Goal: Information Seeking & Learning: Learn about a topic

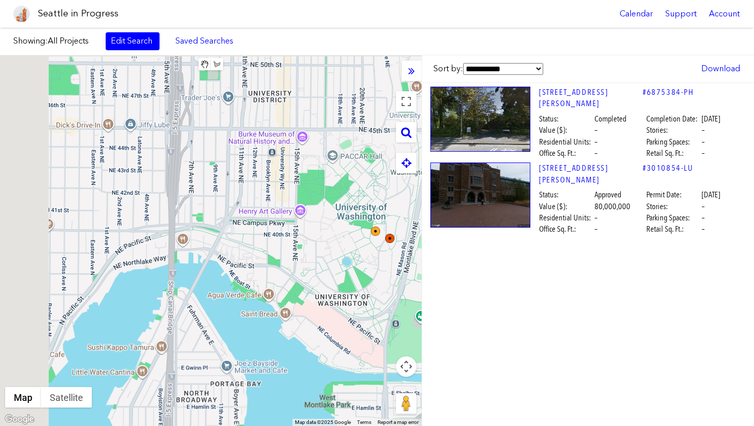
drag, startPoint x: 307, startPoint y: 231, endPoint x: 375, endPoint y: 266, distance: 76.1
click at [374, 266] on div at bounding box center [211, 240] width 422 height 371
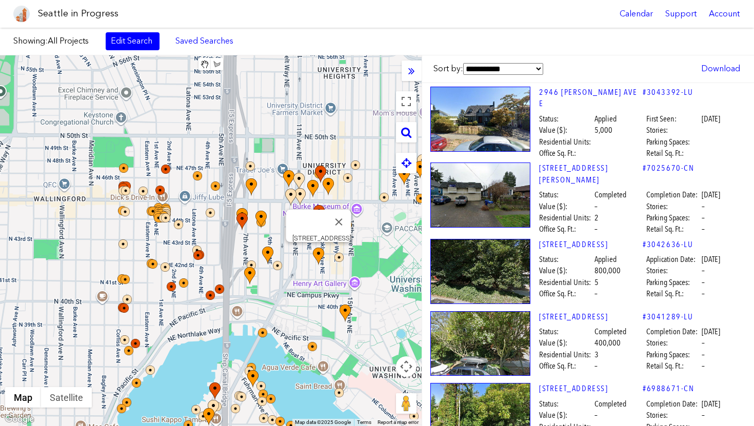
drag, startPoint x: 306, startPoint y: 203, endPoint x: 315, endPoint y: 255, distance: 53.1
click at [315, 255] on div "[STREET_ADDRESS]" at bounding box center [211, 240] width 422 height 371
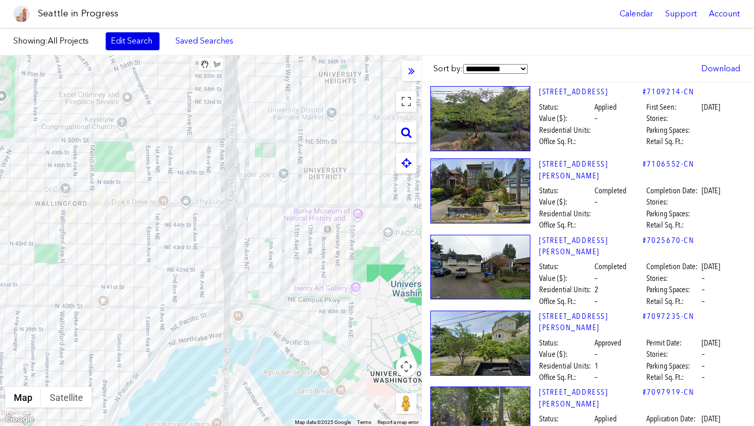
click at [129, 44] on link "Edit Search" at bounding box center [133, 40] width 54 height 17
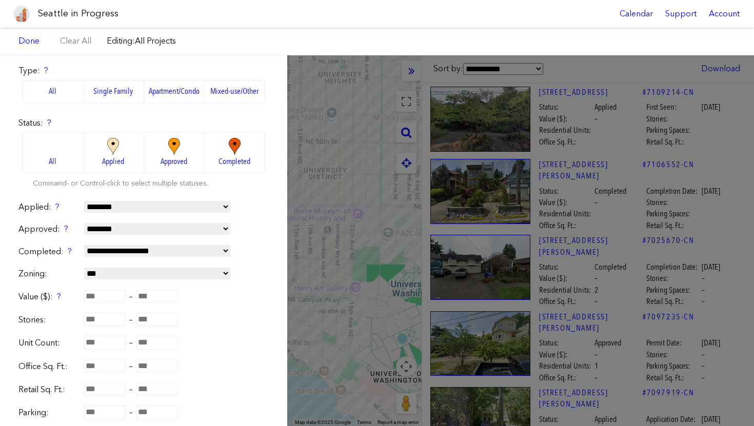
scroll to position [87, 0]
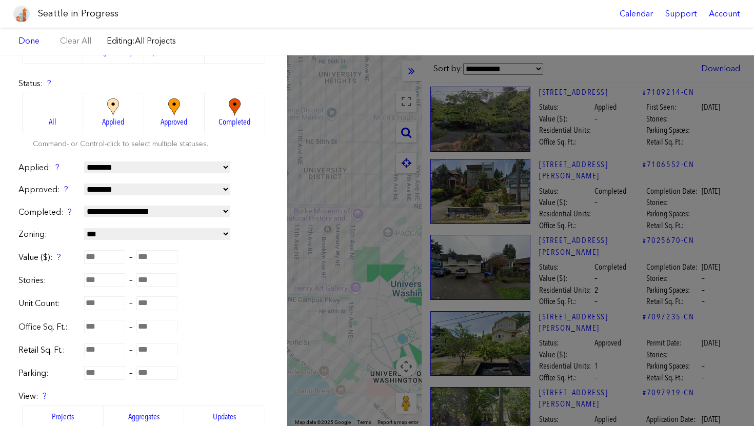
click at [104, 285] on input "number" at bounding box center [104, 279] width 41 height 13
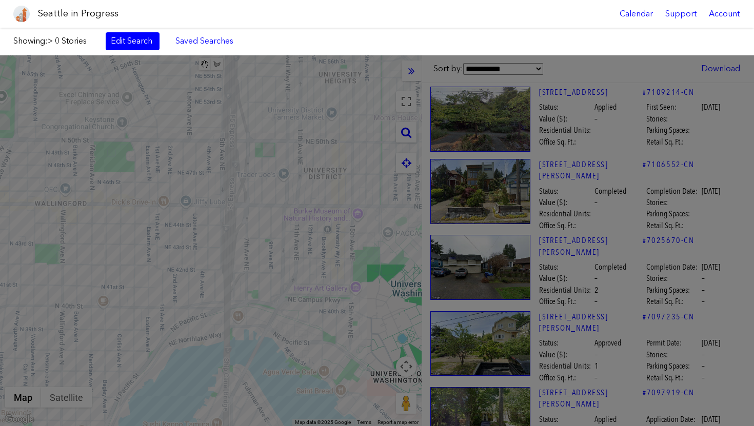
type input "*"
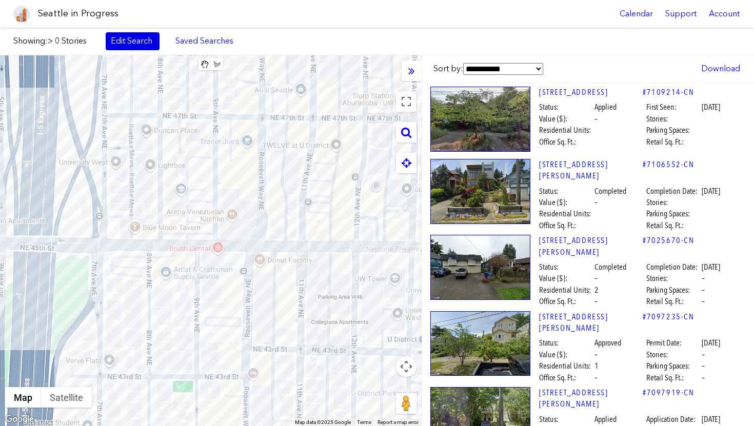
click at [143, 38] on link "Edit Search" at bounding box center [133, 40] width 54 height 17
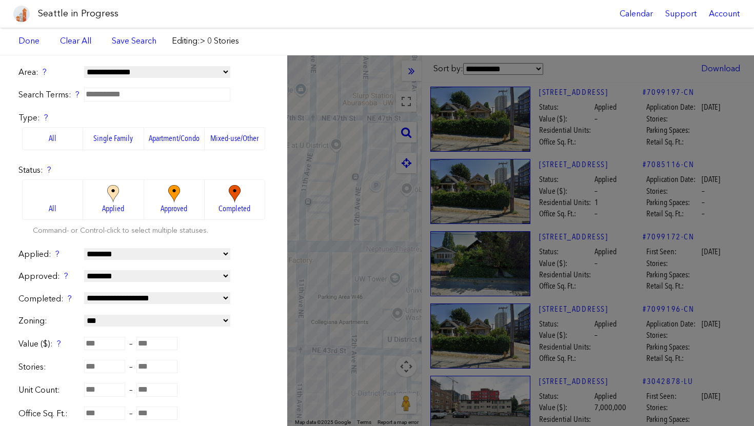
click at [114, 367] on input "*" at bounding box center [104, 366] width 41 height 13
type input "**"
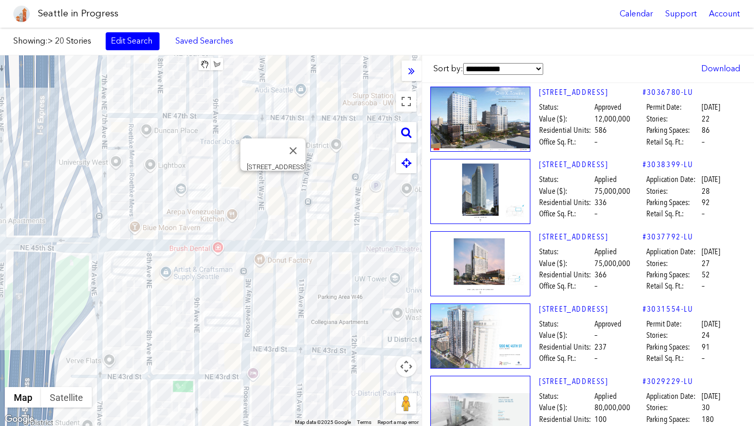
click at [270, 187] on div "[STREET_ADDRESS]" at bounding box center [211, 240] width 422 height 371
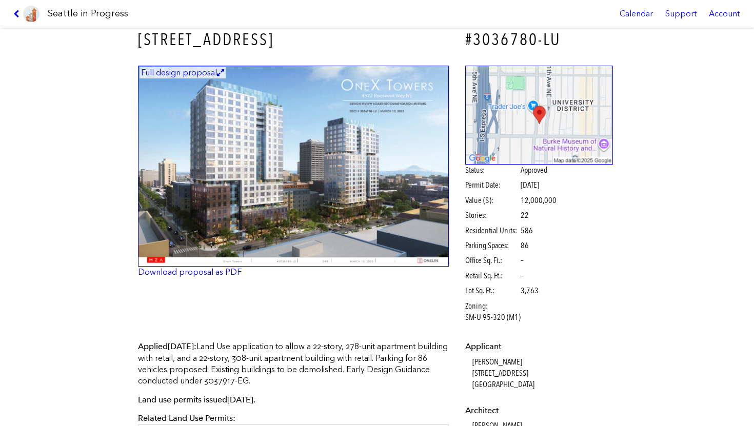
scroll to position [13, 0]
click at [18, 15] on icon at bounding box center [18, 14] width 10 height 8
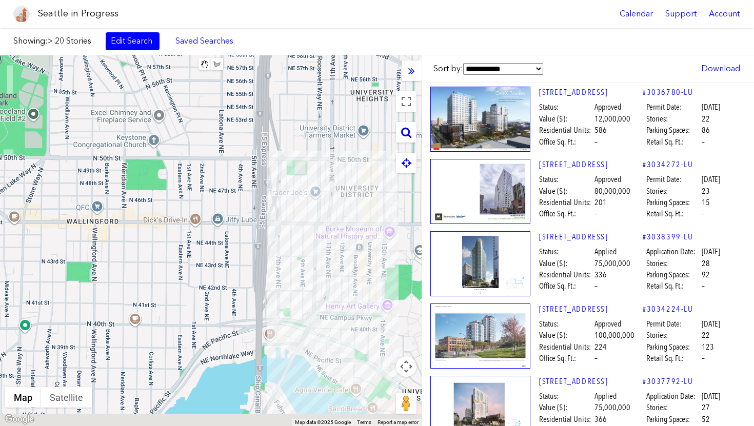
drag, startPoint x: 359, startPoint y: 265, endPoint x: 330, endPoint y: 211, distance: 60.8
click at [331, 212] on div at bounding box center [211, 240] width 422 height 371
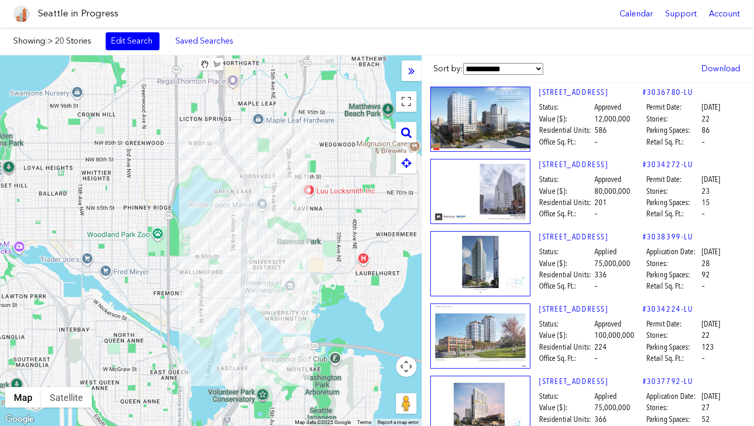
drag, startPoint x: 293, startPoint y: 340, endPoint x: 273, endPoint y: 215, distance: 126.6
click at [273, 216] on div at bounding box center [211, 240] width 422 height 371
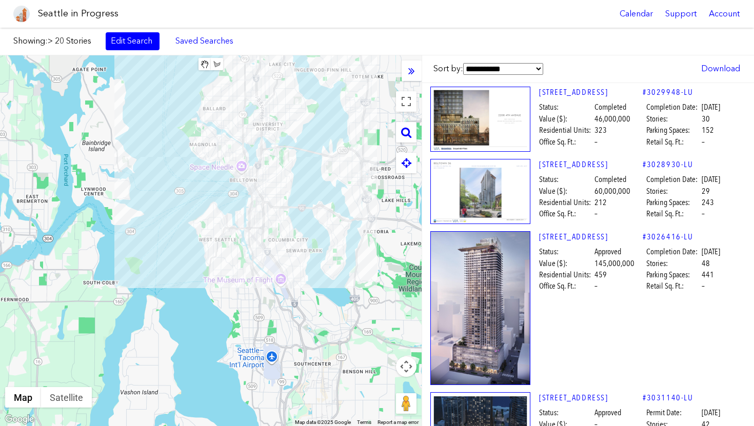
drag, startPoint x: 284, startPoint y: 308, endPoint x: 285, endPoint y: 254, distance: 54.4
click at [285, 254] on div at bounding box center [211, 240] width 422 height 371
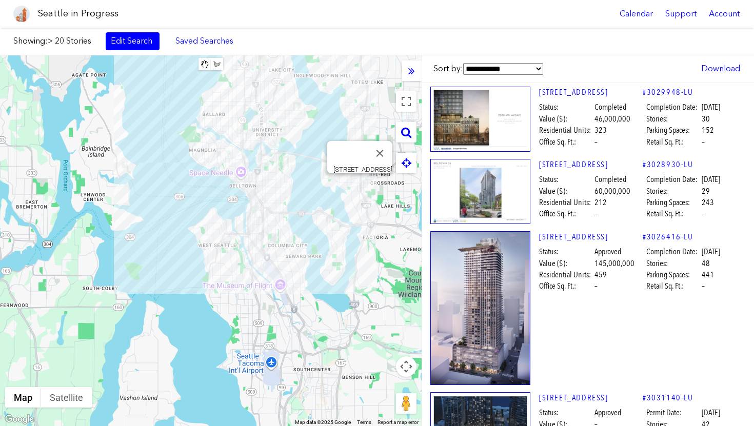
click at [361, 184] on div "[STREET_ADDRESS]" at bounding box center [211, 240] width 422 height 371
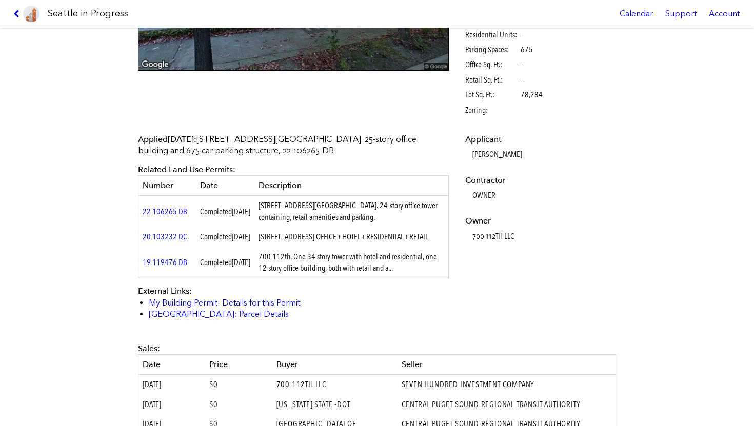
scroll to position [232, 0]
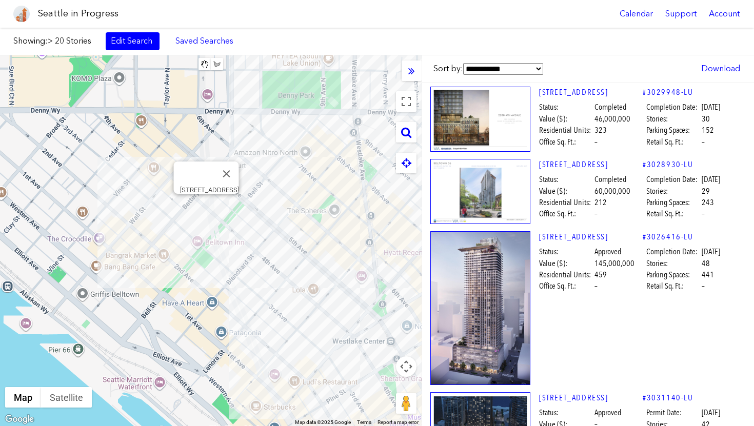
click at [208, 211] on div "[STREET_ADDRESS]" at bounding box center [211, 240] width 422 height 371
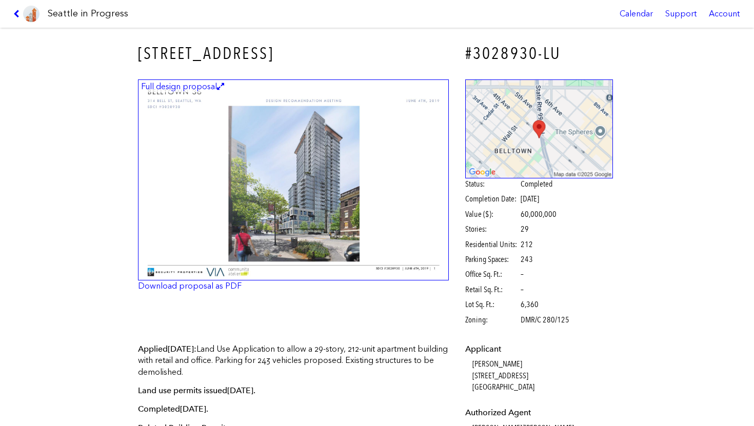
click at [10, 12] on link at bounding box center [26, 14] width 34 height 28
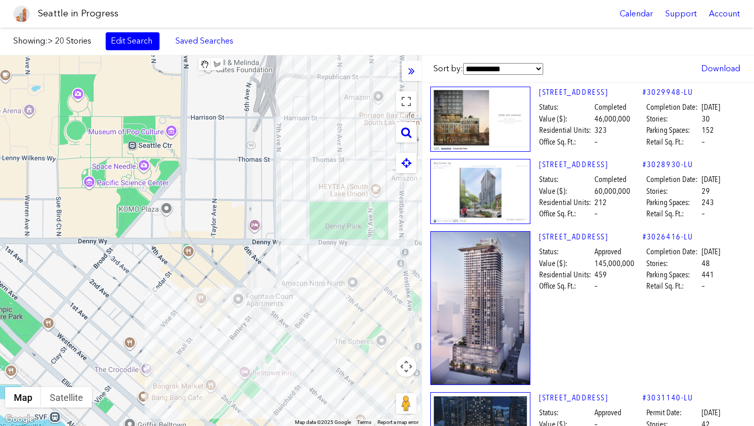
drag, startPoint x: 234, startPoint y: 106, endPoint x: 282, endPoint y: 239, distance: 141.9
click at [282, 239] on div at bounding box center [211, 240] width 422 height 371
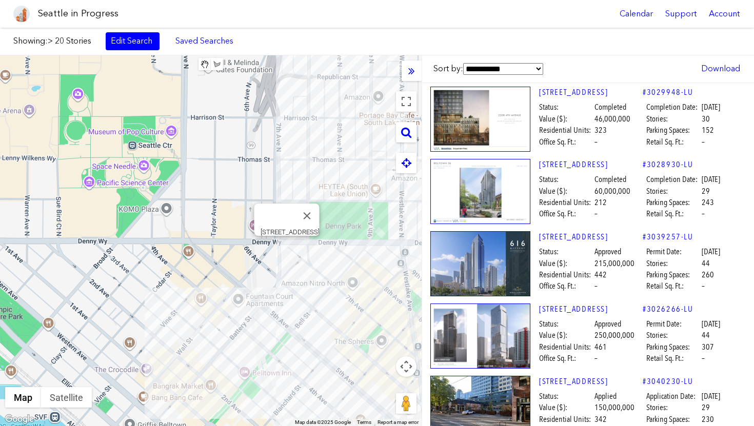
click at [285, 254] on div "[STREET_ADDRESS]" at bounding box center [211, 240] width 422 height 371
